Goal: Navigation & Orientation: Go to known website

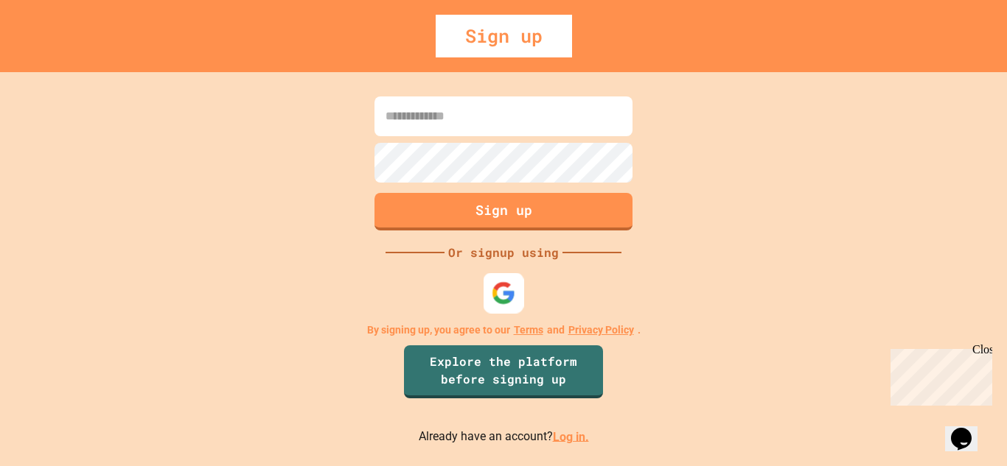
click at [497, 304] on img at bounding box center [504, 293] width 24 height 24
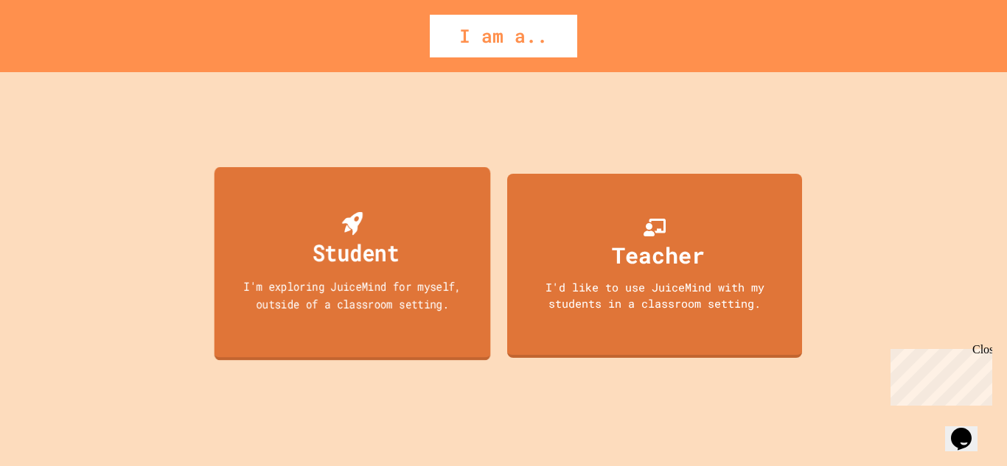
click at [317, 287] on div "I'm exploring JuiceMind for myself, outside of a classroom setting." at bounding box center [352, 295] width 248 height 35
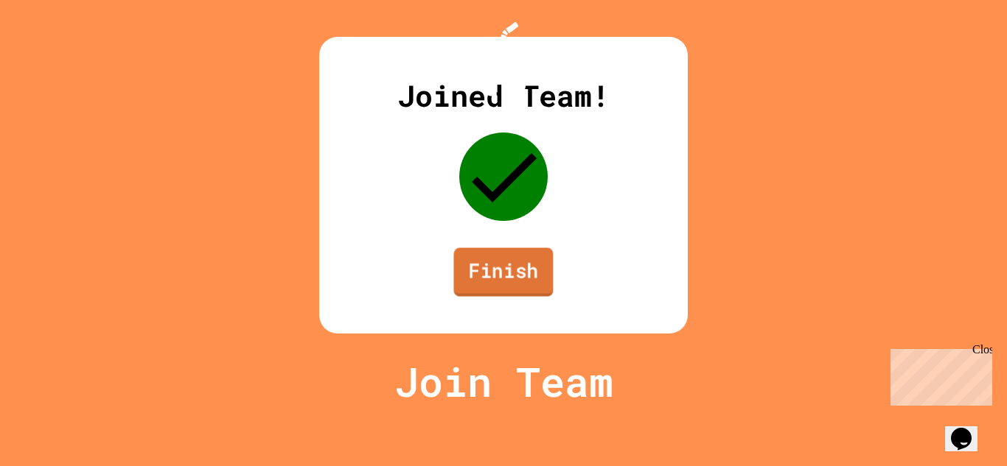
click at [529, 297] on link "Finish" at bounding box center [502, 272] width 99 height 49
